Goal: Check status: Check status

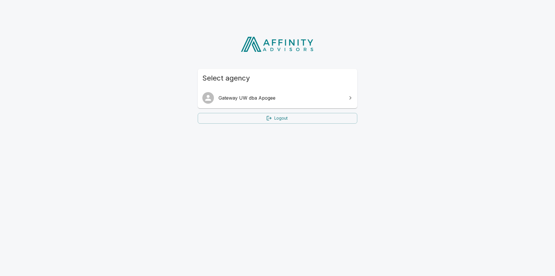
click at [273, 90] on link "Gateway UW dba Apogee" at bounding box center [278, 98] width 160 height 16
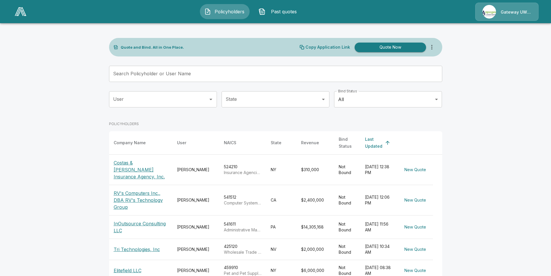
click at [138, 164] on p "Costas & [PERSON_NAME] Insurance Agency, Inc." at bounding box center [141, 169] width 54 height 21
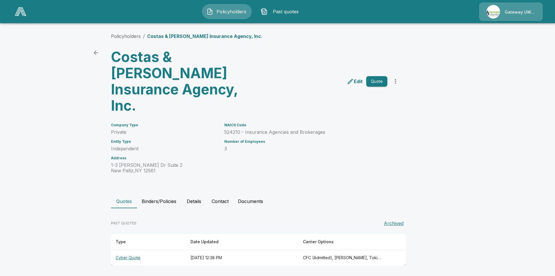
click at [230, 250] on th "[DATE] 12:38 PM" at bounding box center [242, 257] width 112 height 15
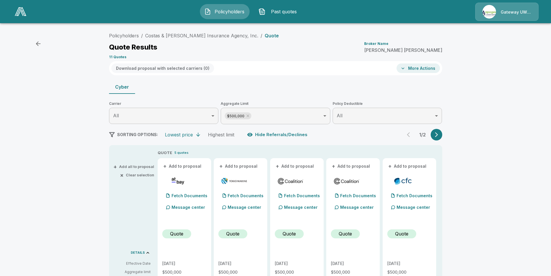
scroll to position [87, 0]
